Goal: Information Seeking & Learning: Learn about a topic

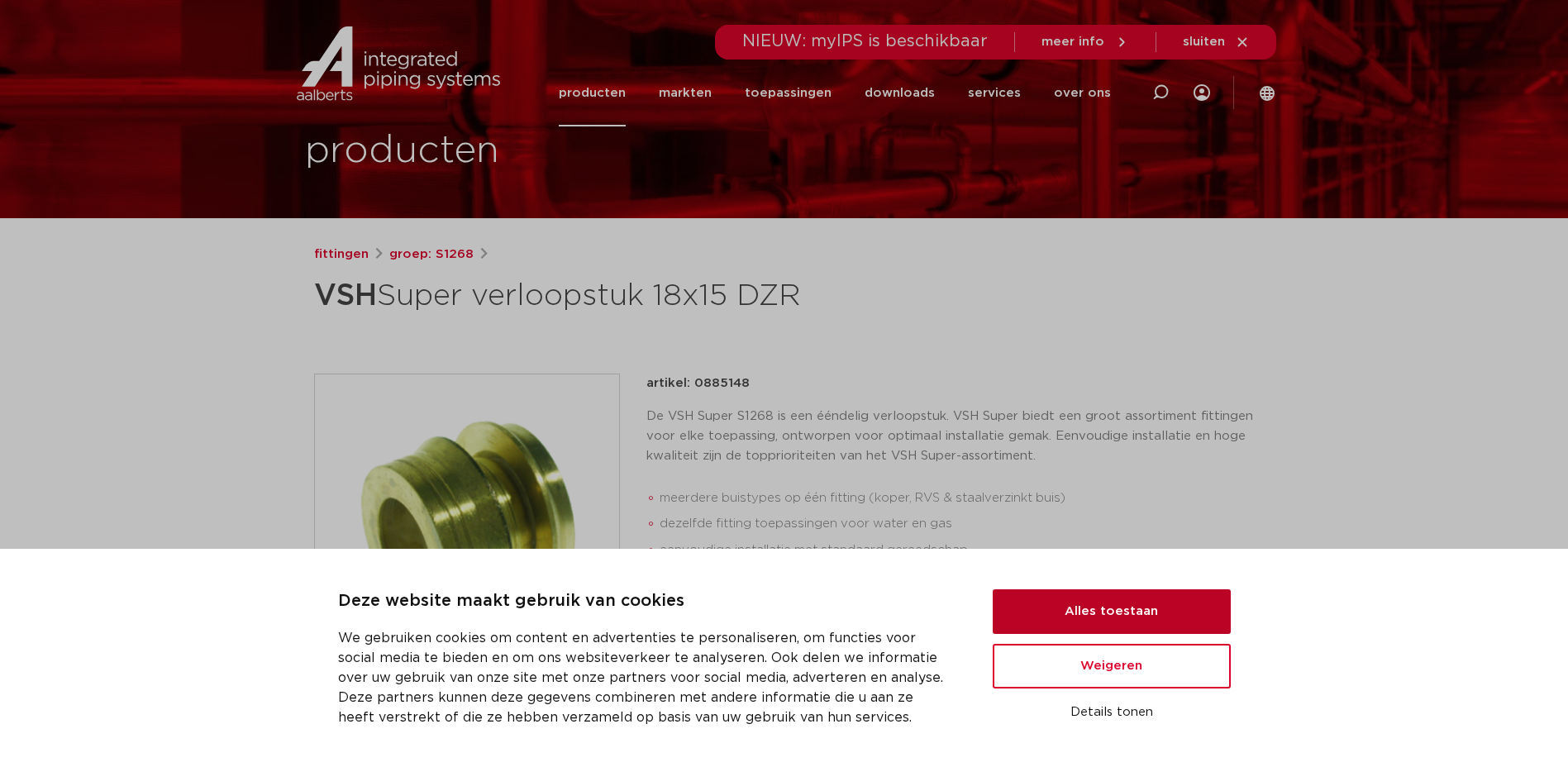
scroll to position [48, 0]
click at [1095, 619] on button "Alles toestaan" at bounding box center [1111, 611] width 238 height 45
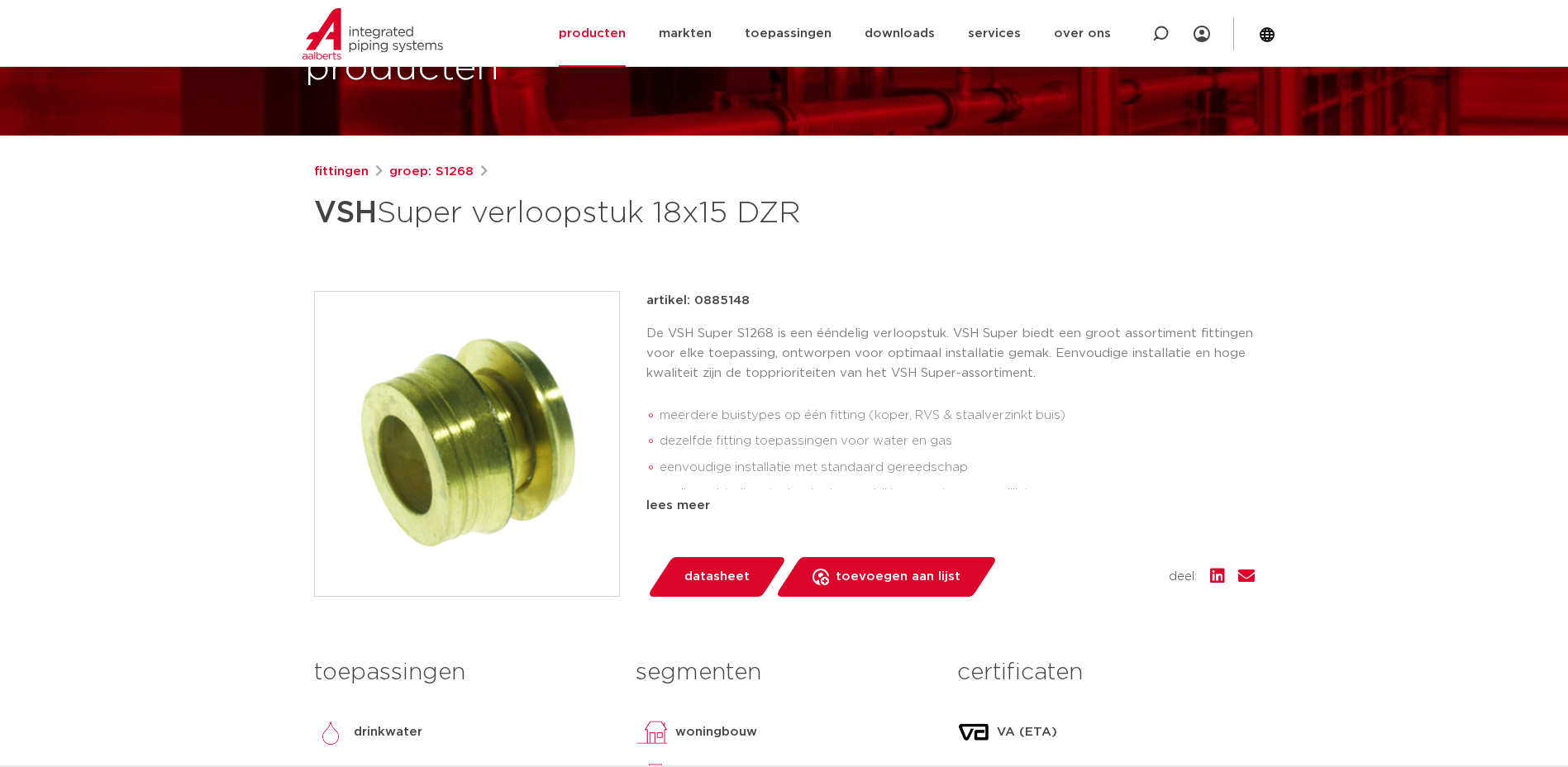
scroll to position [213, 0]
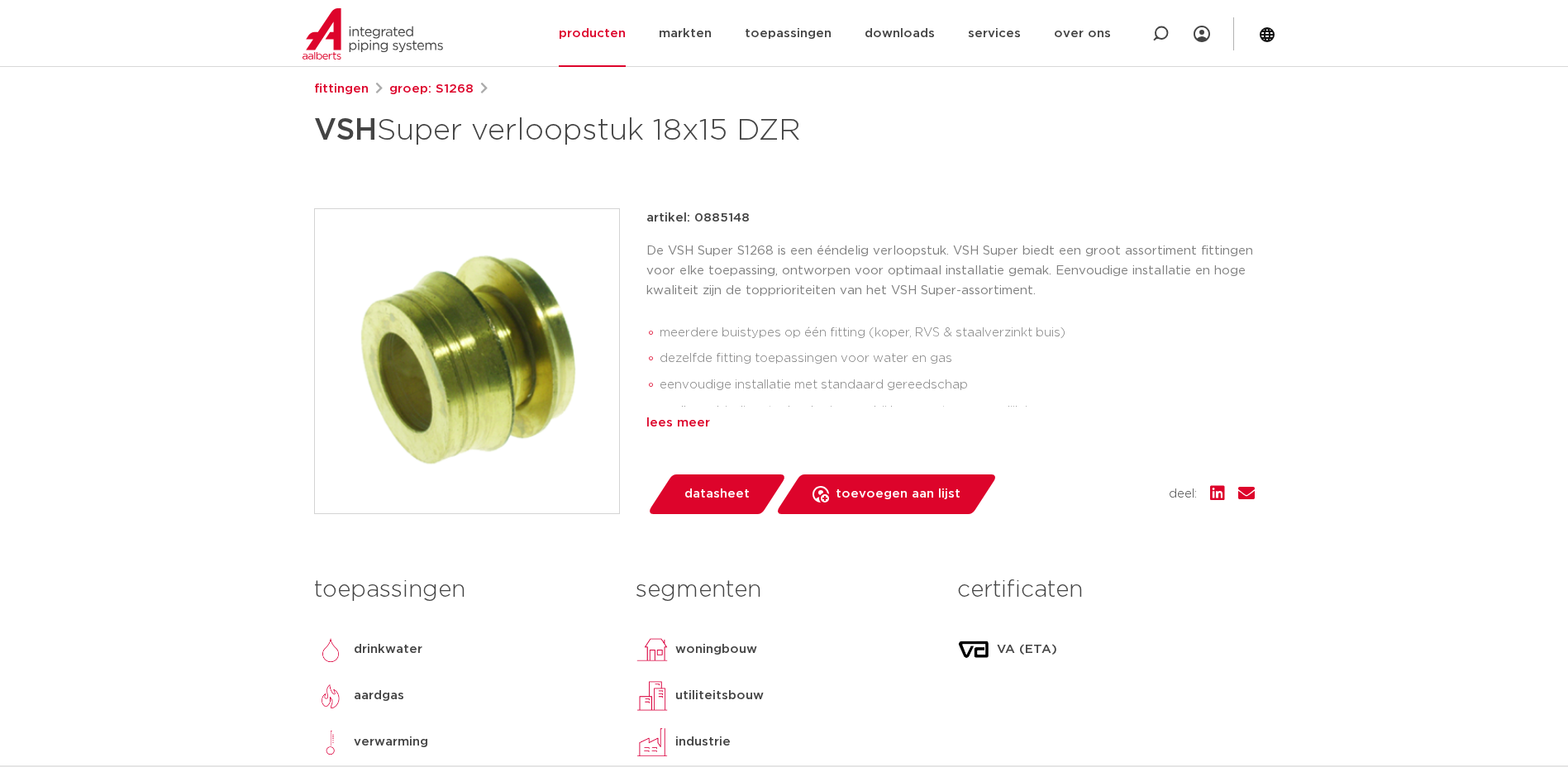
click at [697, 423] on div "lees meer" at bounding box center [950, 424] width 608 height 20
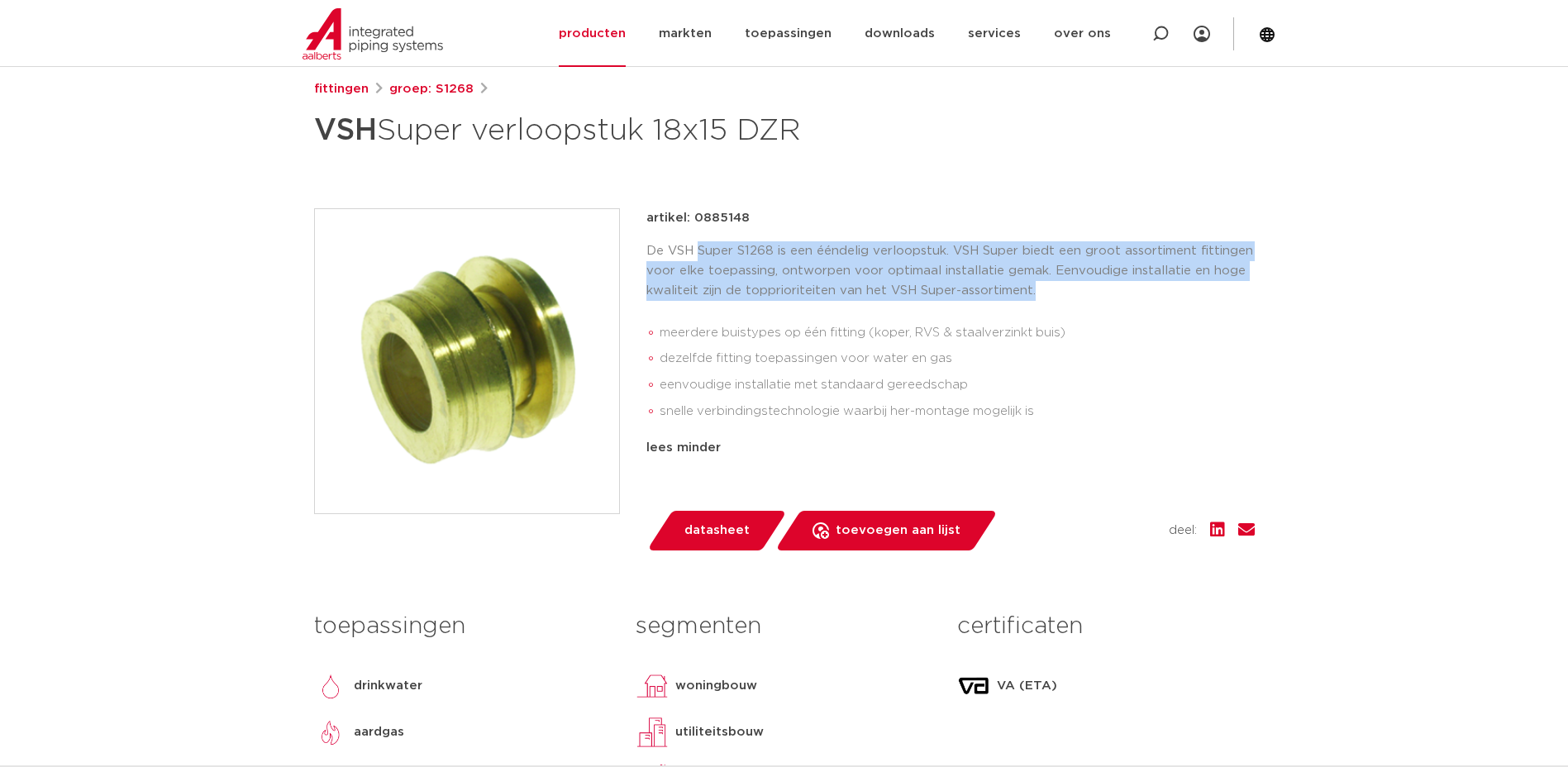
drag, startPoint x: 700, startPoint y: 250, endPoint x: 1071, endPoint y: 284, distance: 372.6
click at [1071, 284] on p "De VSH Super S1268 is een ééndelig verloopstuk. VSH Super biedt een groot assor…" at bounding box center [950, 271] width 608 height 60
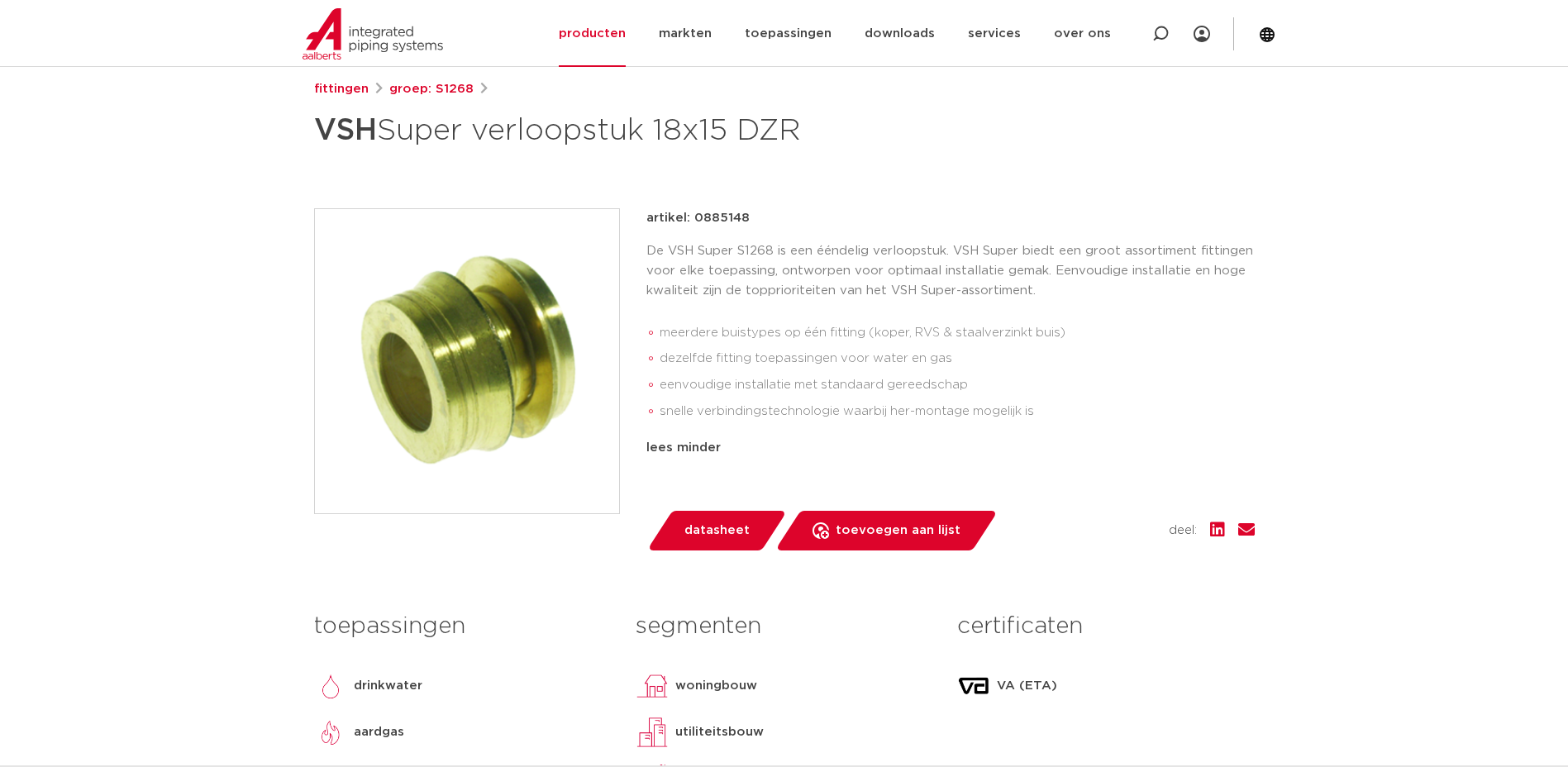
drag, startPoint x: 1071, startPoint y: 284, endPoint x: 1084, endPoint y: 352, distance: 69.2
click at [1084, 348] on li "dezelfde fitting toepassingen voor water en gas" at bounding box center [957, 358] width 595 height 26
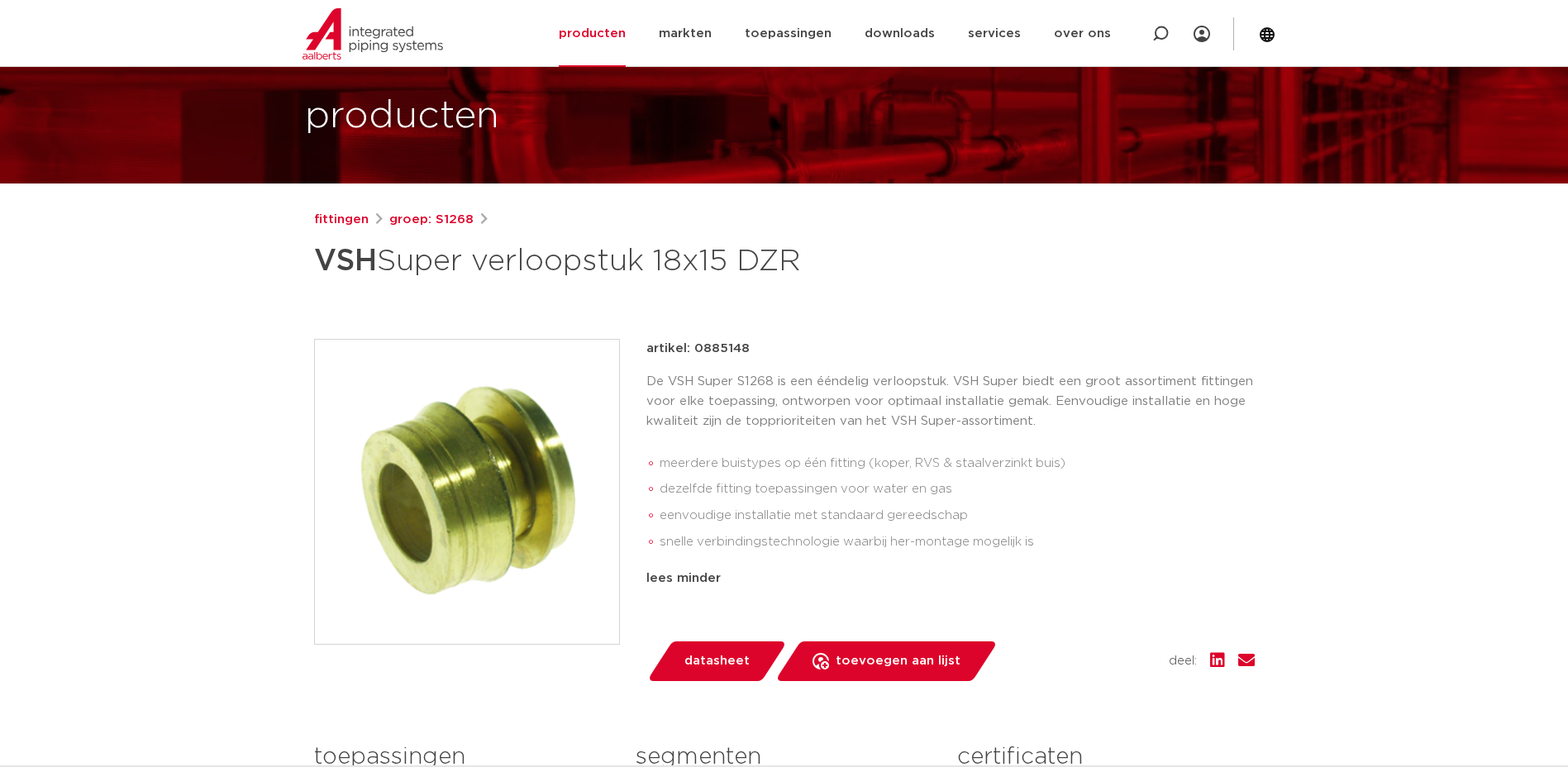
scroll to position [165, 0]
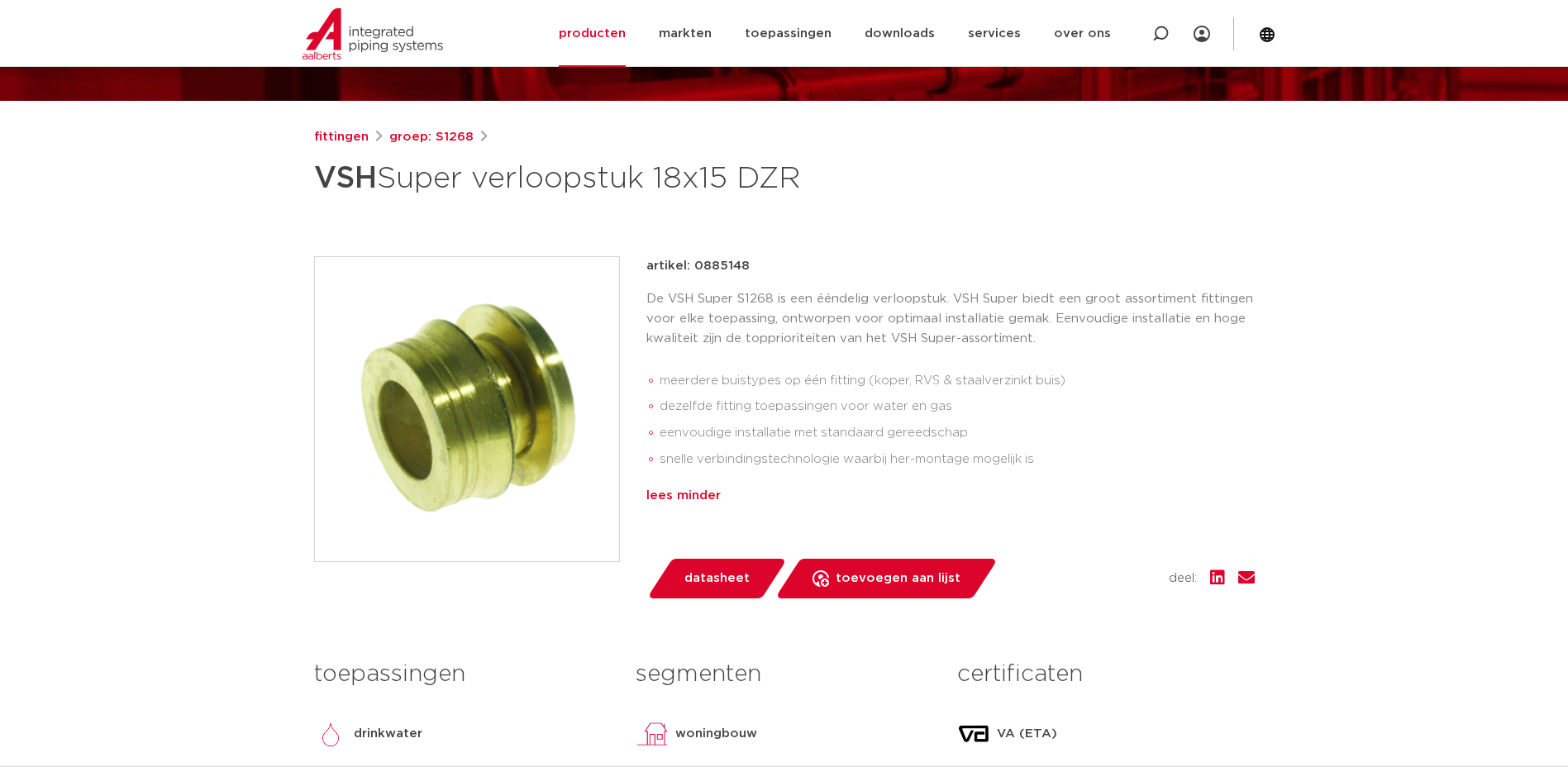
click at [706, 499] on div "lees minder" at bounding box center [950, 496] width 608 height 20
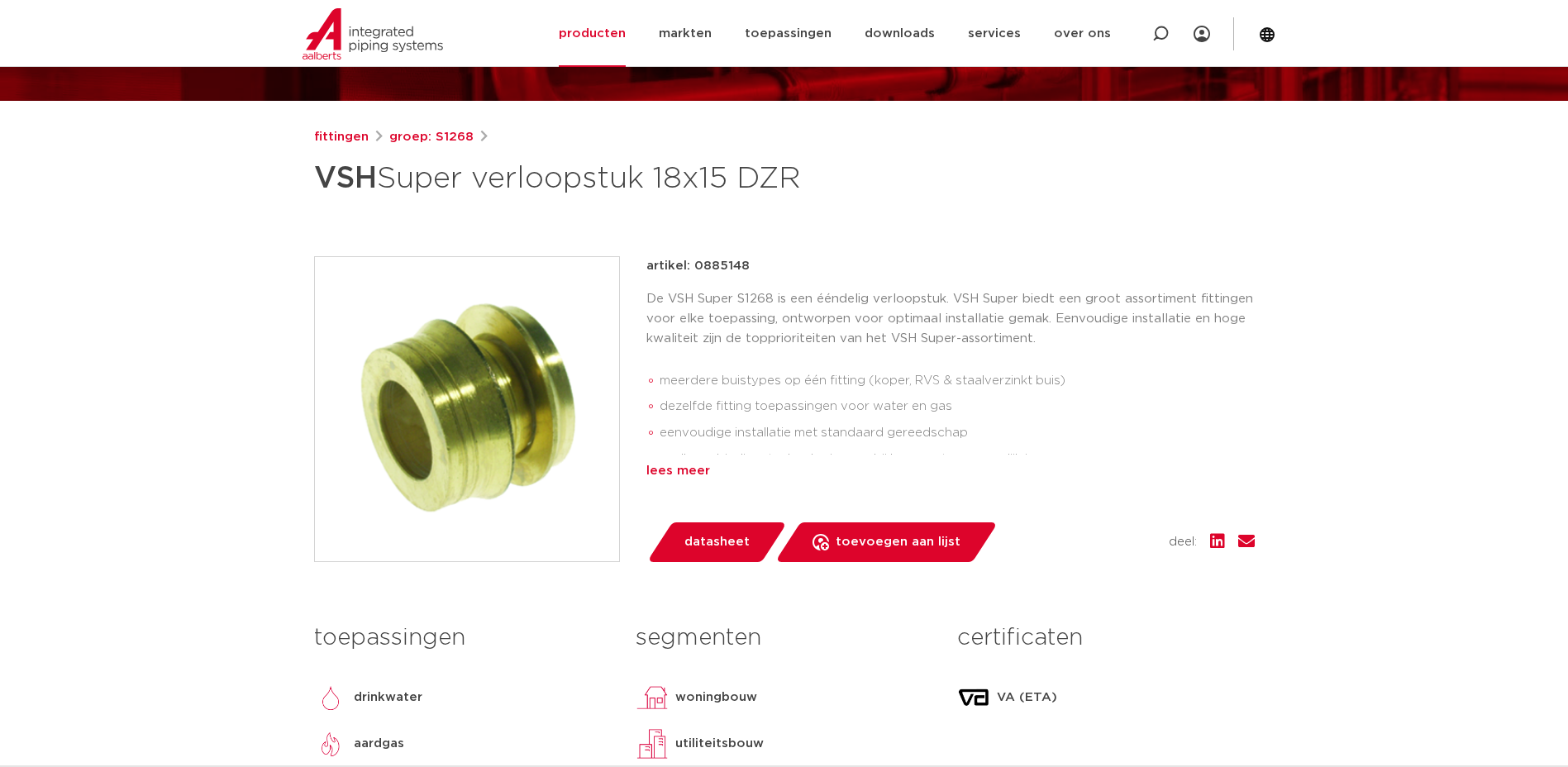
click at [689, 470] on div "lees meer" at bounding box center [950, 472] width 608 height 20
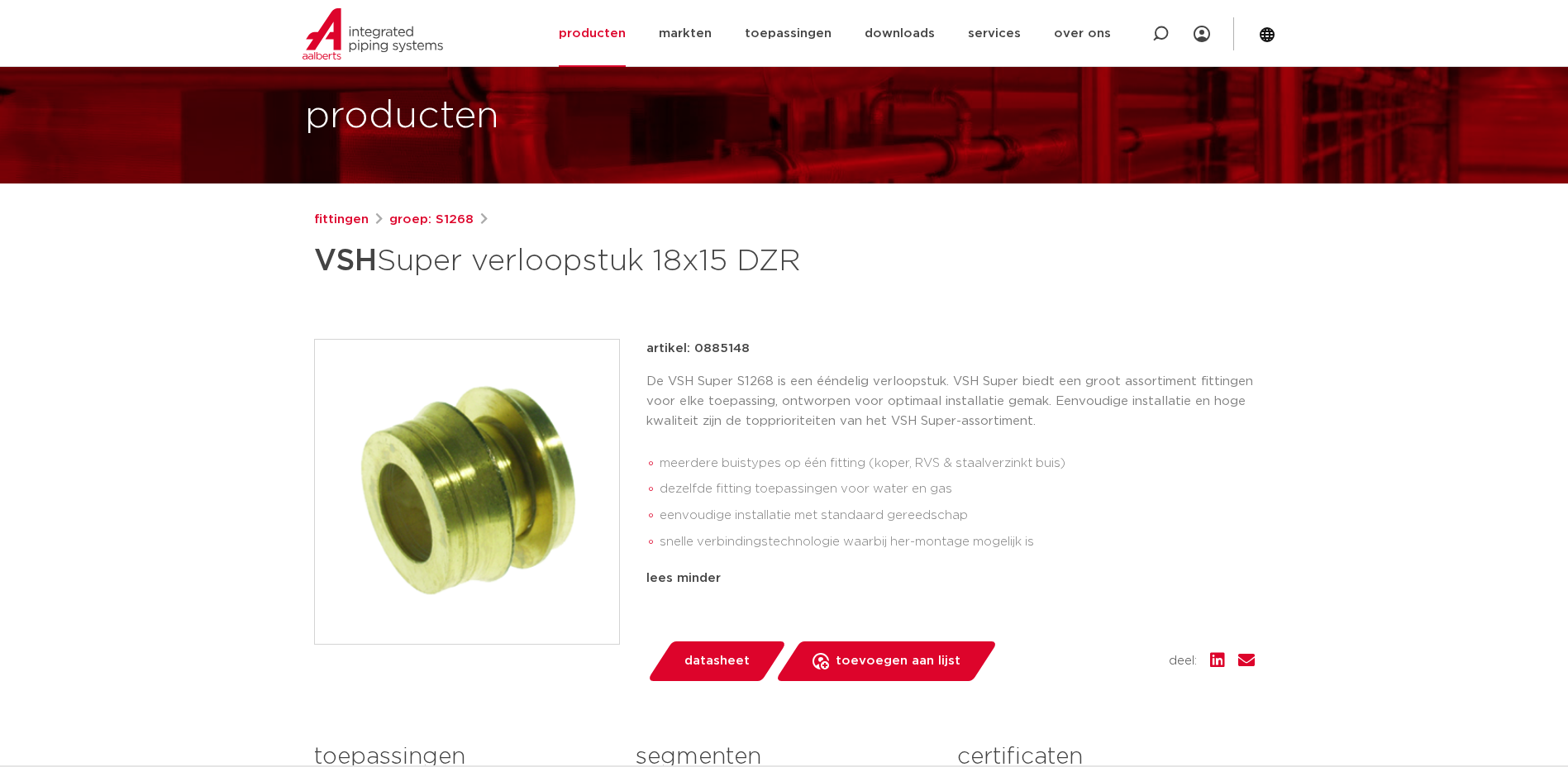
scroll to position [248, 0]
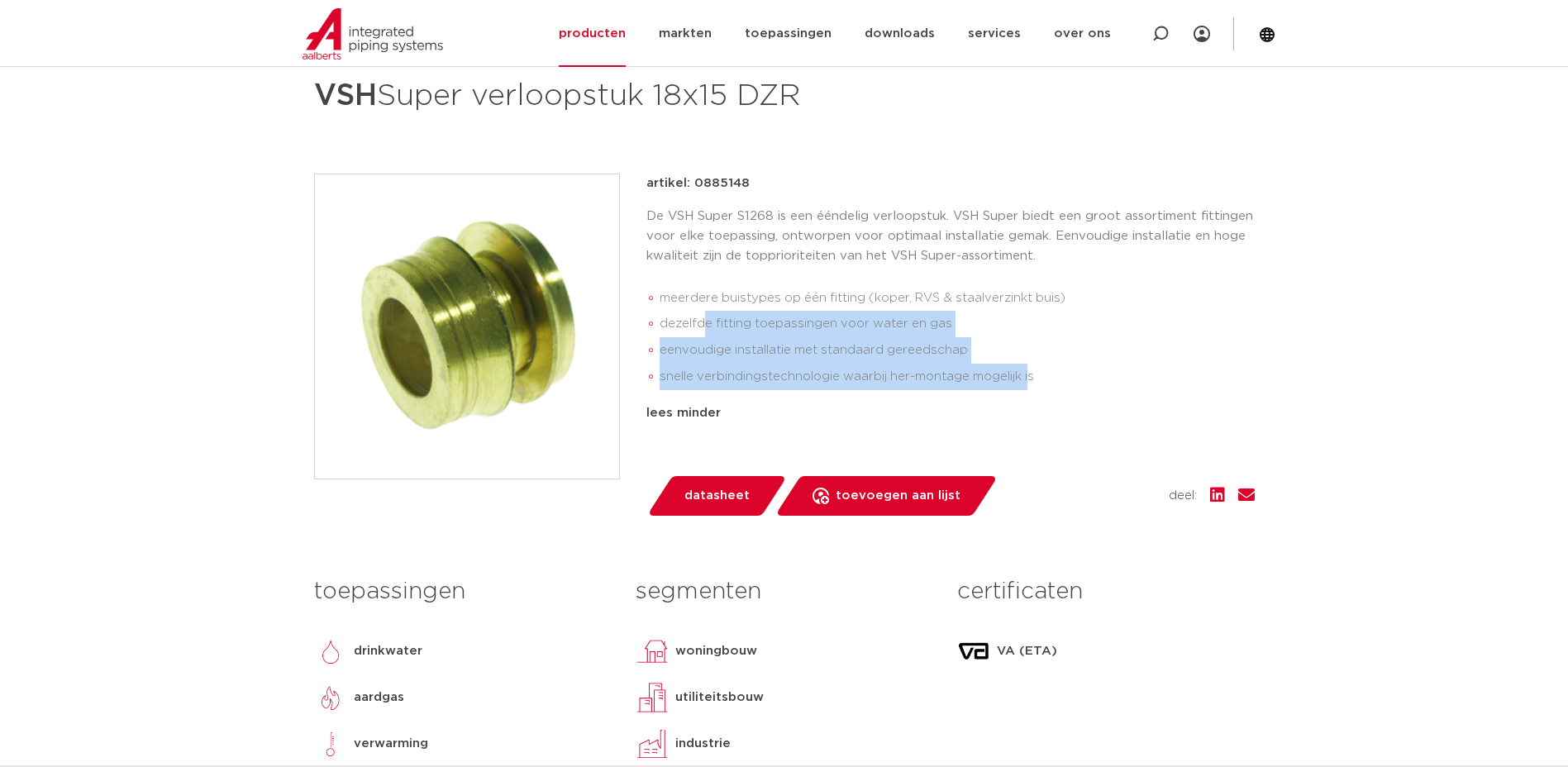
drag, startPoint x: 705, startPoint y: 311, endPoint x: 1033, endPoint y: 381, distance: 335.4
click at [1033, 381] on ul "meerdere buistypes op één fitting (koper, RVS & staalverzinkt buis) dezelfde fi…" at bounding box center [950, 338] width 608 height 118
click at [1028, 389] on li "snelle verbindingstechnologie waarbij her-montage mogelijk is" at bounding box center [957, 376] width 595 height 26
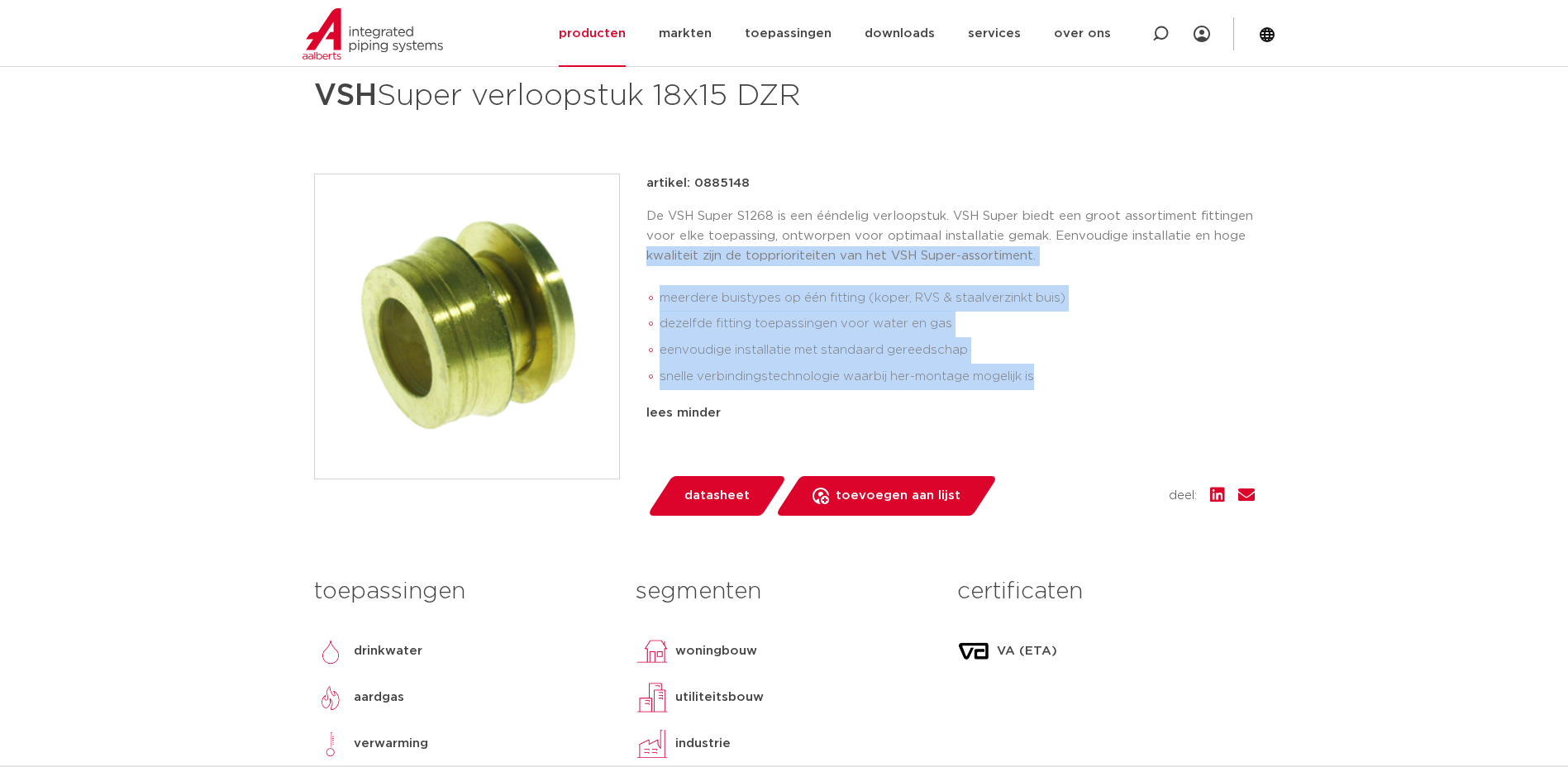
drag, startPoint x: 1050, startPoint y: 378, endPoint x: 638, endPoint y: 257, distance: 429.4
click at [638, 257] on div "artikel: 0885148 De VSH Super S1268 is een ééndelig verloopstuk. VSH Super bied…" at bounding box center [784, 344] width 941 height 342
drag, startPoint x: 638, startPoint y: 257, endPoint x: 746, endPoint y: 368, distance: 154.9
click at [746, 368] on li "snelle verbindingstechnologie waarbij her-montage mogelijk is" at bounding box center [957, 376] width 595 height 26
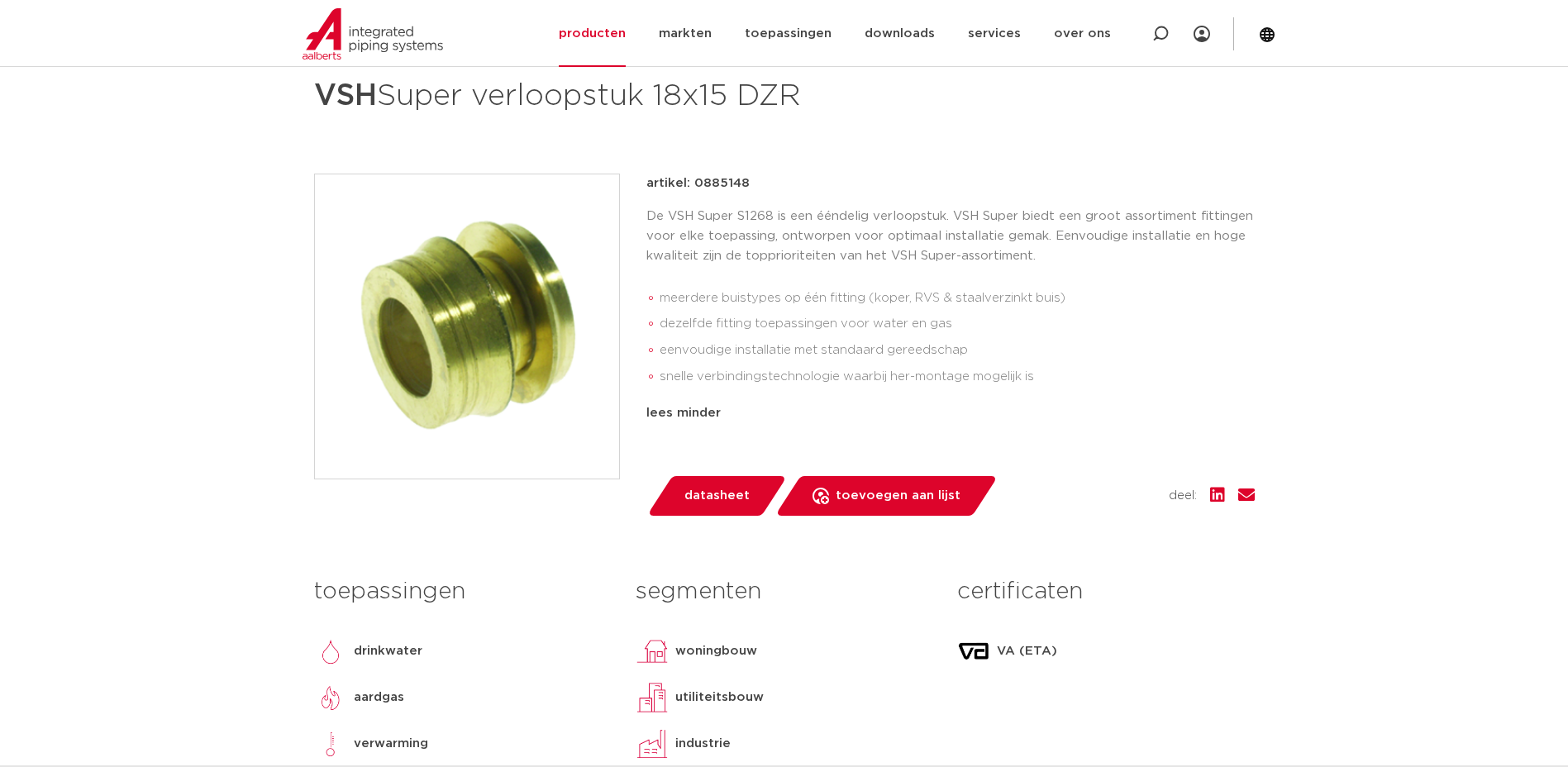
click at [995, 434] on div "artikel: 0885148 De VSH Super S1268 is een ééndelig verloopstuk. VSH Super bied…" at bounding box center [950, 325] width 608 height 302
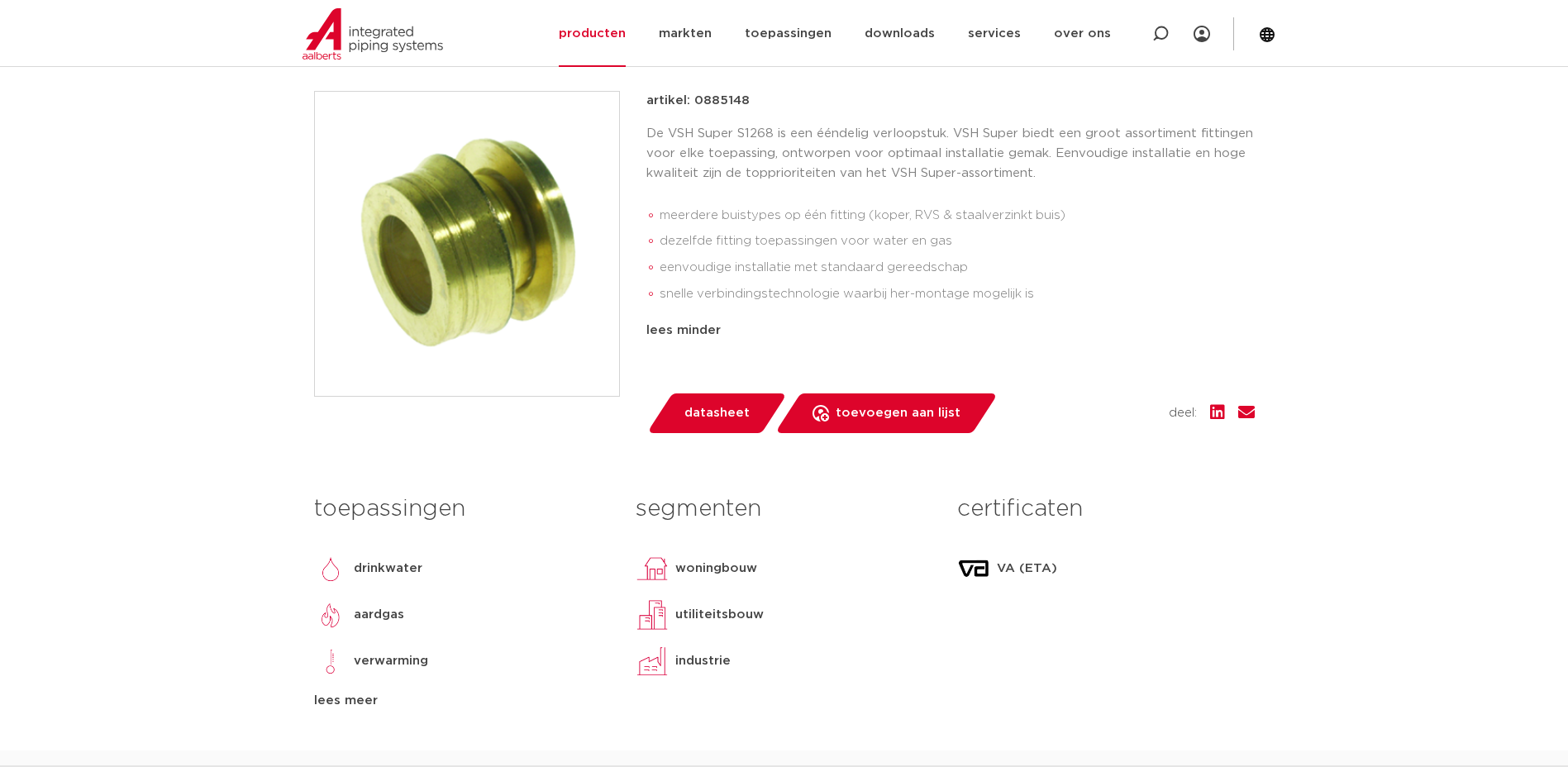
scroll to position [165, 0]
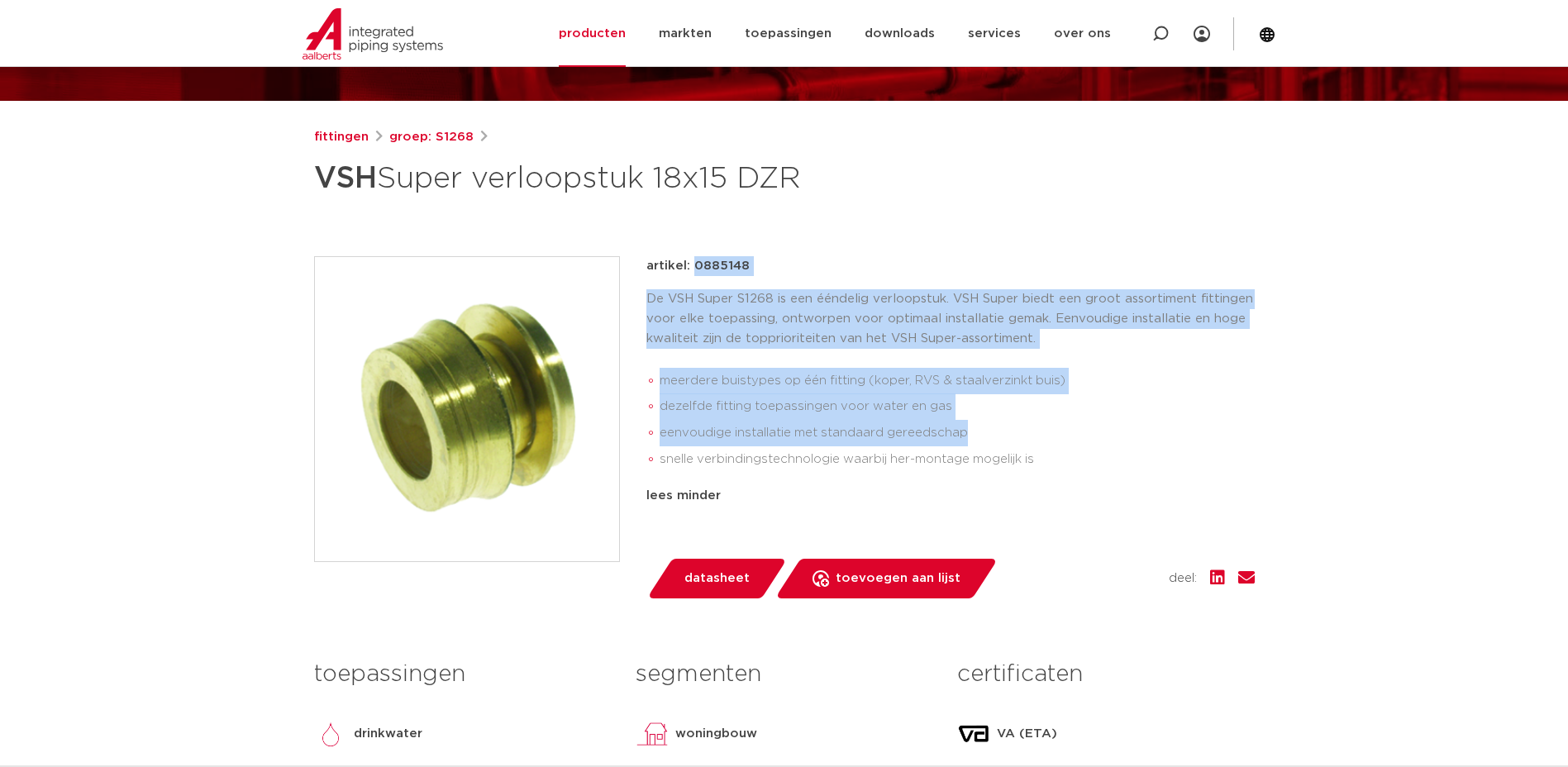
drag, startPoint x: 648, startPoint y: 262, endPoint x: 966, endPoint y: 441, distance: 364.9
click at [966, 441] on div "artikel: 0885148 De VSH Super S1268 is een ééndelig verloopstuk. VSH Super bied…" at bounding box center [950, 408] width 608 height 302
click at [754, 276] on div "artikel: 0885148" at bounding box center [950, 267] width 608 height 20
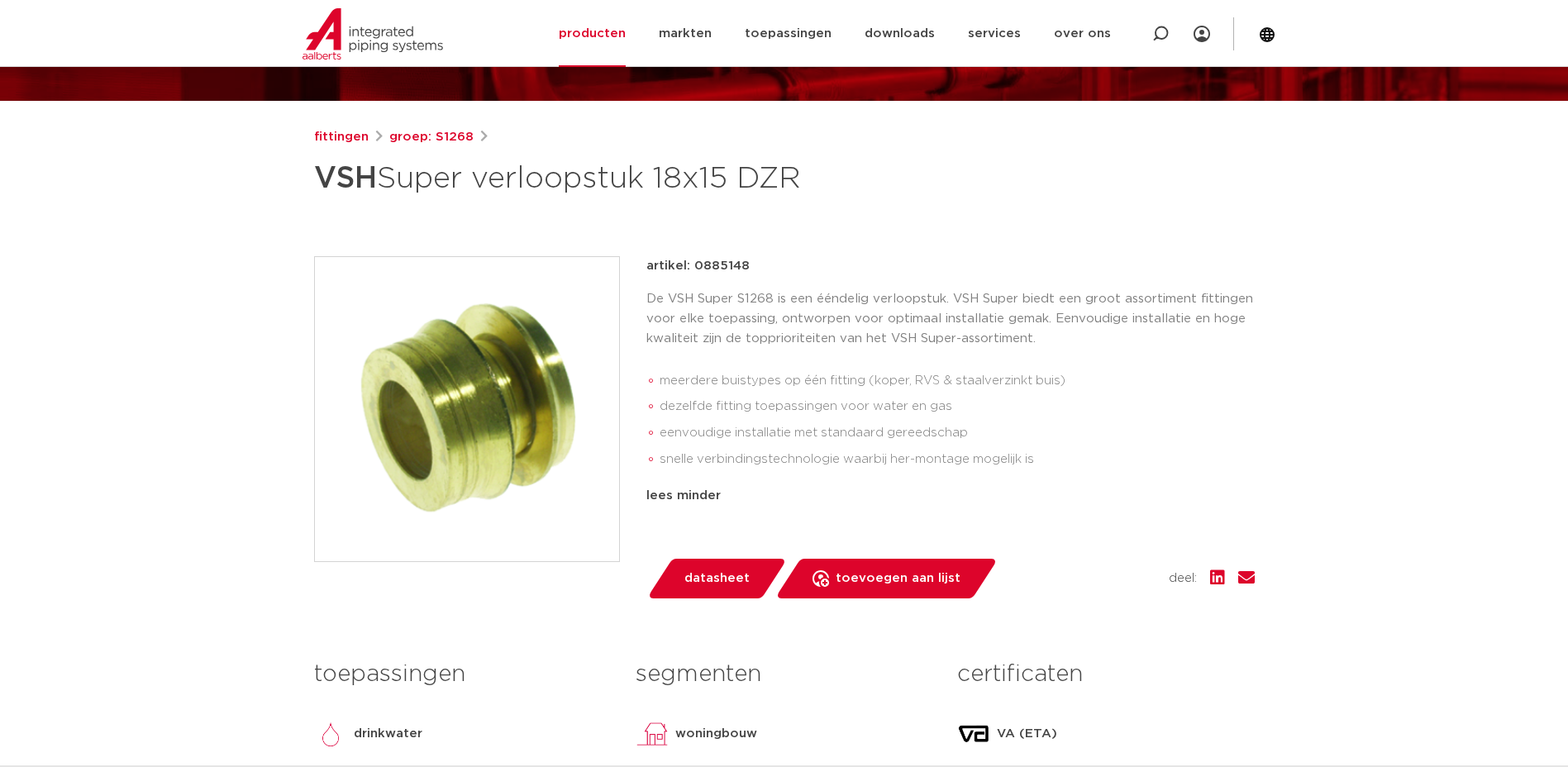
drag, startPoint x: 742, startPoint y: 262, endPoint x: 711, endPoint y: 263, distance: 31.0
click at [711, 263] on p "artikel: 0885148" at bounding box center [698, 267] width 103 height 20
click at [754, 262] on div "artikel: 0885148" at bounding box center [950, 267] width 608 height 20
drag, startPoint x: 743, startPoint y: 263, endPoint x: 695, endPoint y: 267, distance: 48.2
click at [695, 267] on p "artikel: 0885148" at bounding box center [698, 267] width 103 height 20
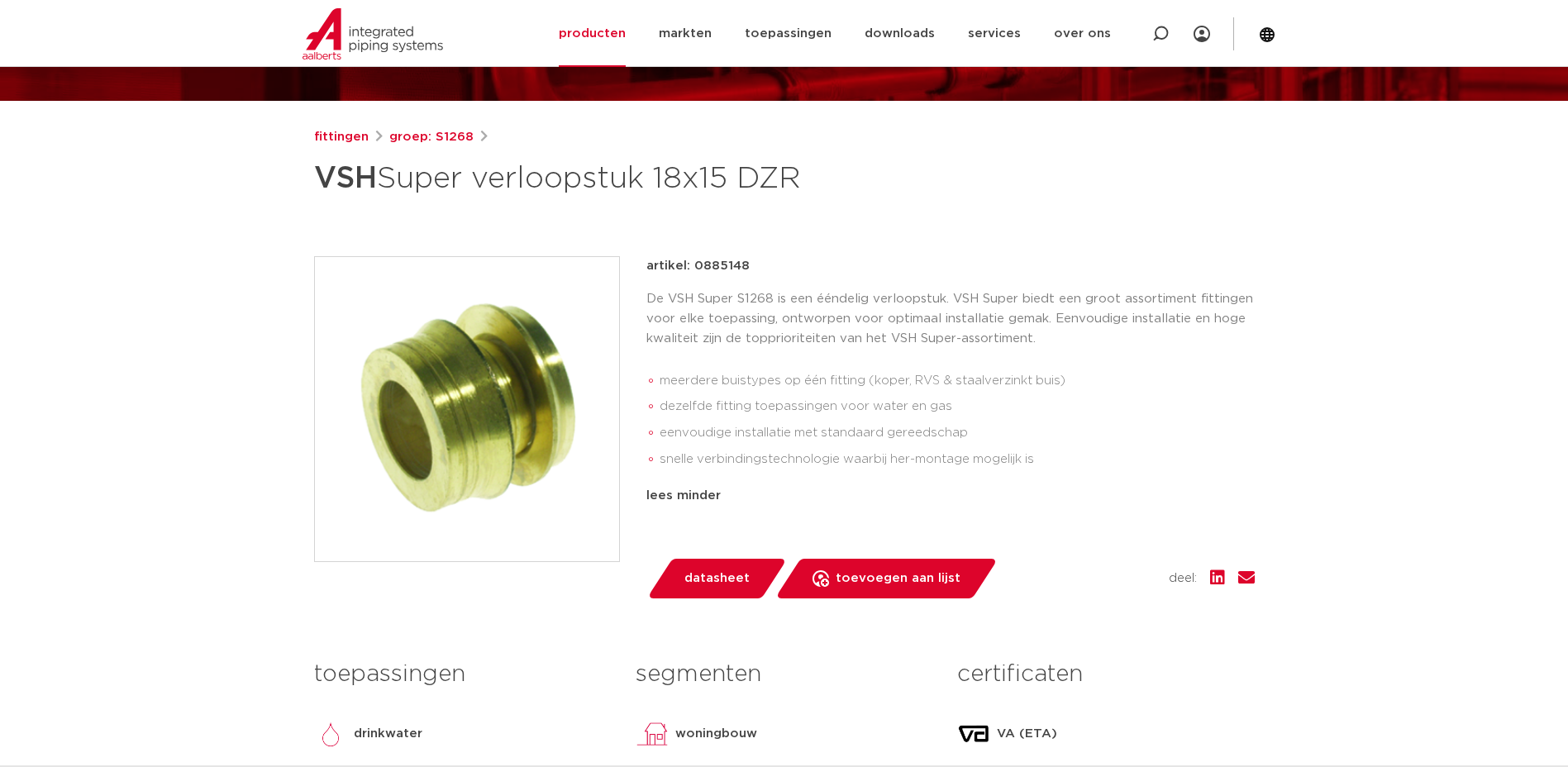
copy p "0885148"
click at [792, 263] on div "artikel: 0885148" at bounding box center [950, 267] width 608 height 20
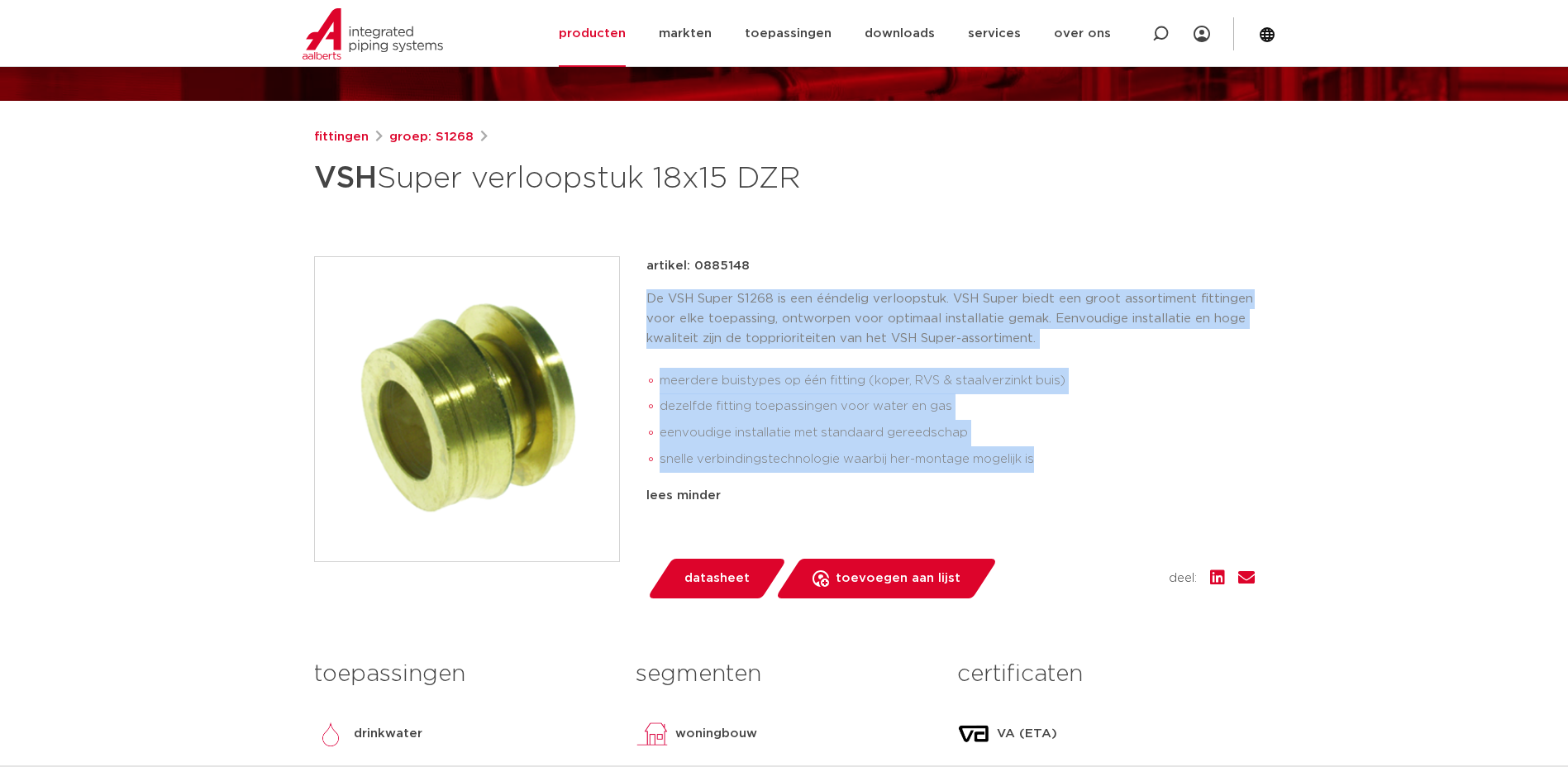
drag, startPoint x: 1041, startPoint y: 462, endPoint x: 637, endPoint y: 282, distance: 442.3
click at [637, 282] on div "artikel: 0885148 De VSH Super S1268 is een ééndelig verloopstuk. VSH Super bied…" at bounding box center [784, 427] width 941 height 342
drag, startPoint x: 637, startPoint y: 282, endPoint x: 1057, endPoint y: 381, distance: 431.5
click at [1057, 381] on li "meerdere buistypes op één fitting (koper, RVS & staalverzinkt buis)" at bounding box center [957, 381] width 595 height 26
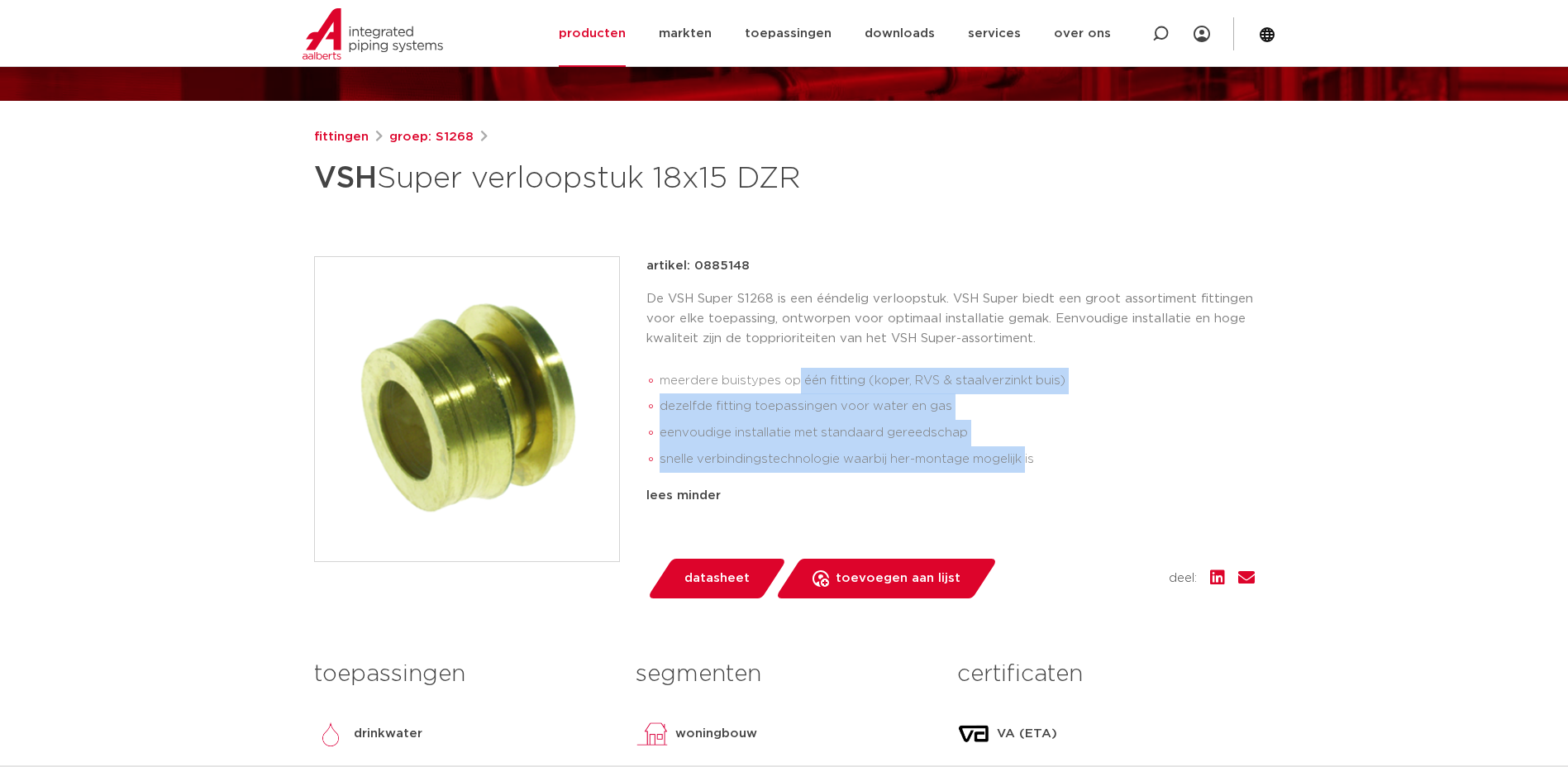
drag, startPoint x: 1030, startPoint y: 463, endPoint x: 798, endPoint y: 365, distance: 251.8
click at [798, 365] on ul "meerdere buistypes op één fitting (koper, RVS & staalverzinkt buis) dezelfde fi…" at bounding box center [950, 420] width 608 height 118
click at [966, 448] on li "snelle verbindingstechnologie waarbij her-montage mogelijk is" at bounding box center [957, 459] width 595 height 26
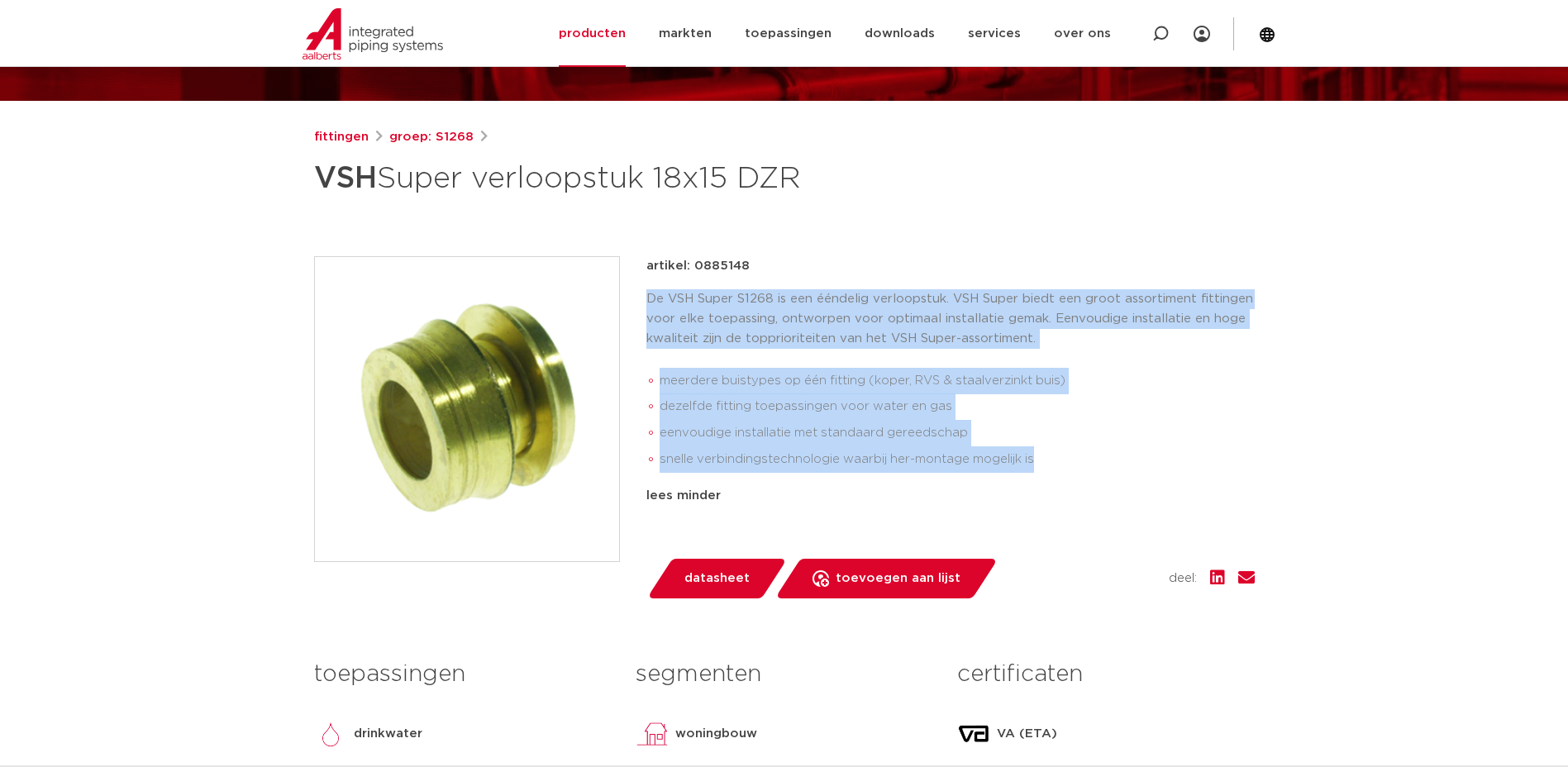
drag, startPoint x: 1037, startPoint y: 455, endPoint x: 641, endPoint y: 294, distance: 427.5
click at [641, 294] on div "artikel: 0885148 De VSH Super S1268 is een ééndelig verloopstuk. VSH Super bied…" at bounding box center [784, 427] width 941 height 342
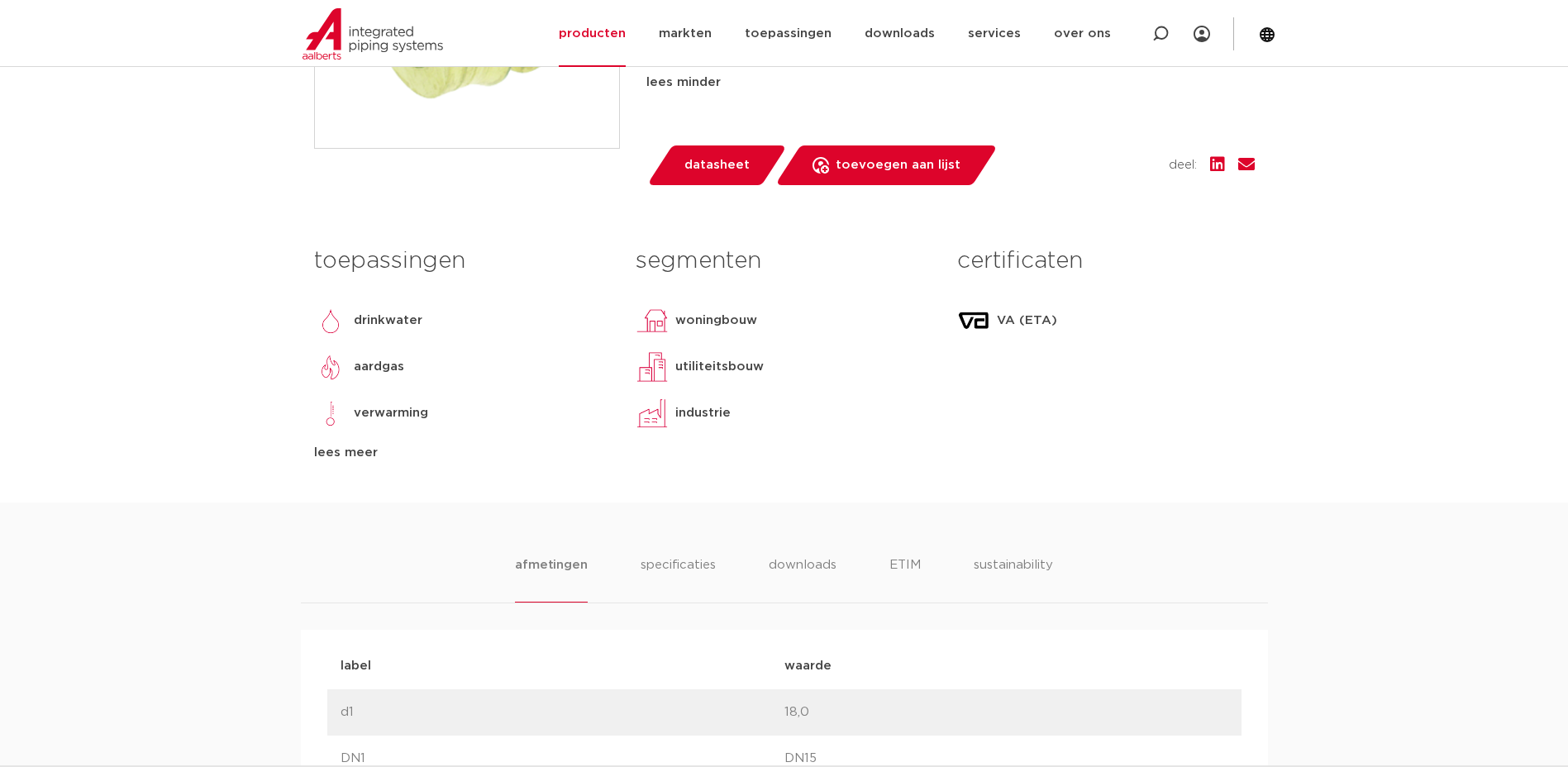
scroll to position [0, 0]
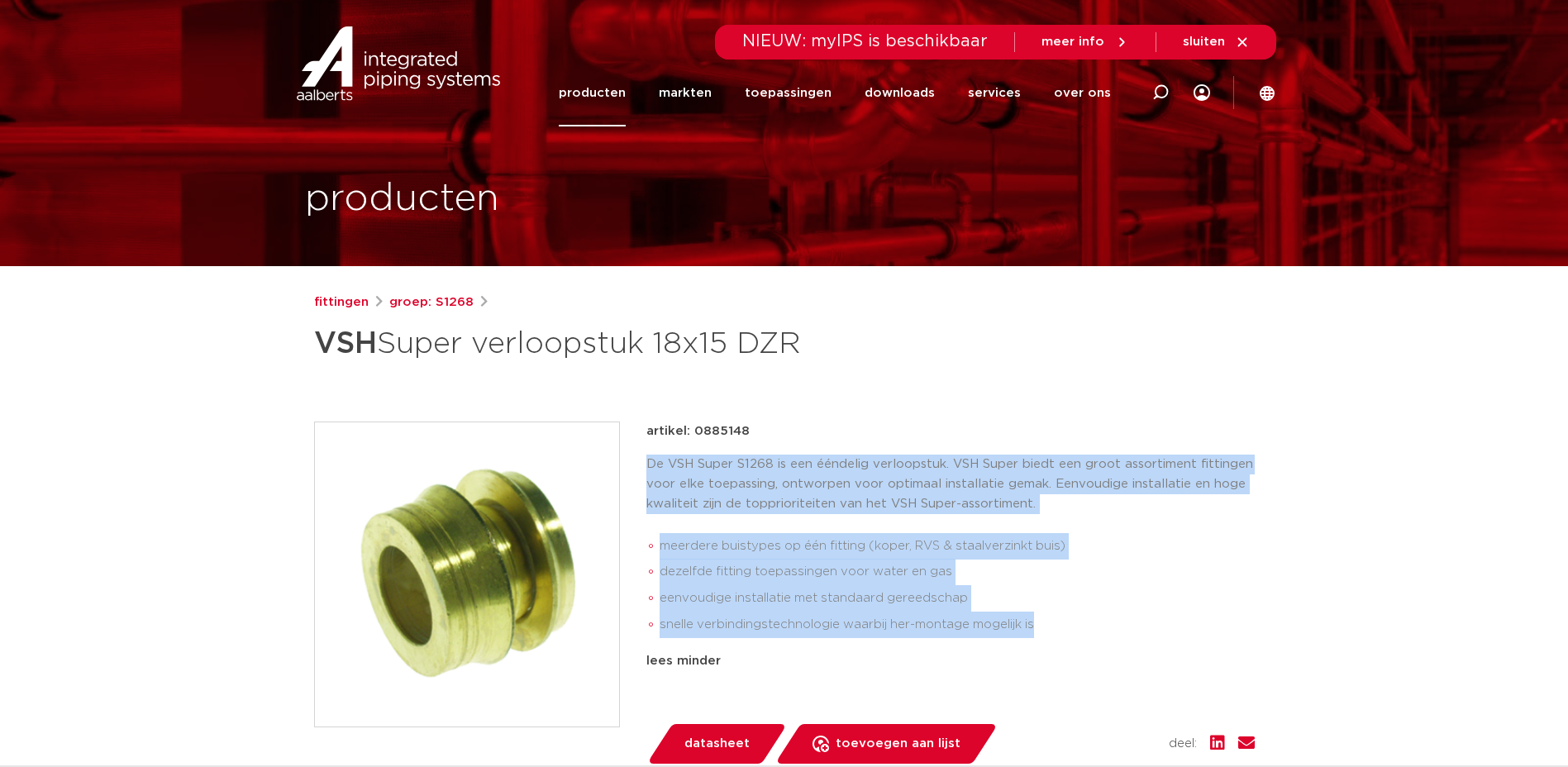
click at [865, 393] on div "fittingen groep: S1268 VSH Super verloopstuk 18x15 DZR" at bounding box center [785, 687] width 967 height 788
